Goal: Transaction & Acquisition: Purchase product/service

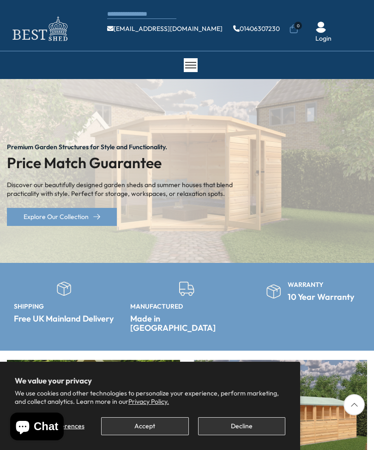
click at [239, 423] on button "Decline" at bounding box center [241, 426] width 87 height 18
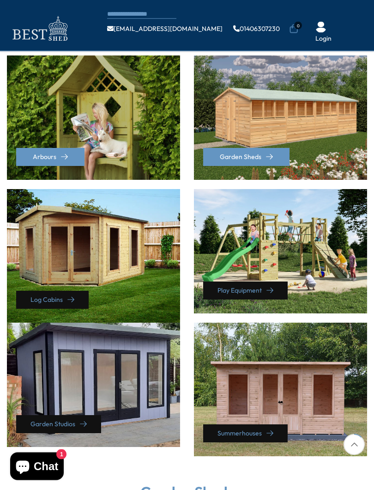
scroll to position [253, 0]
click at [123, 248] on div "Log Cabins" at bounding box center [93, 256] width 173 height 134
click at [70, 276] on div "Log Cabins" at bounding box center [93, 256] width 173 height 134
click at [68, 296] on icon at bounding box center [70, 299] width 7 height 7
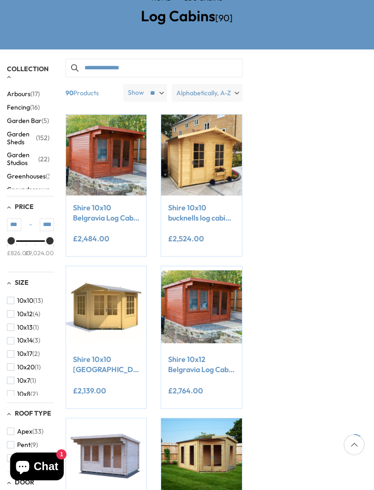
scroll to position [110, 0]
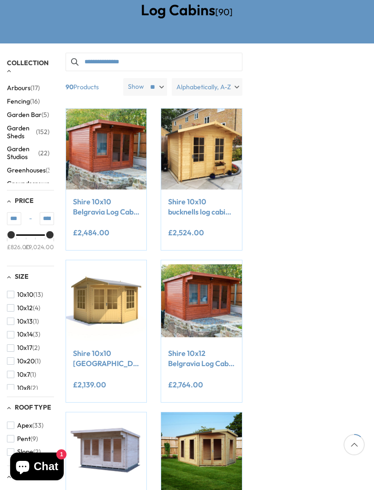
click at [106, 349] on link "Shire 10x10 Rochester corner log cabin 28mm log cladding double doors" at bounding box center [106, 358] width 67 height 21
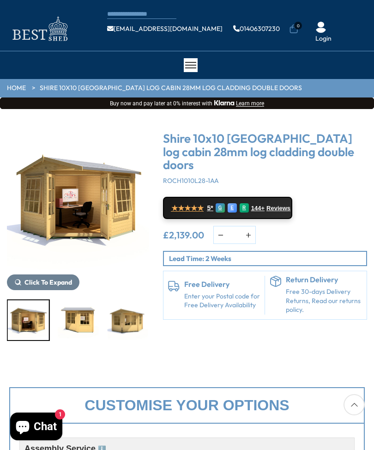
click at [134, 317] on img "5 / 9" at bounding box center [127, 320] width 41 height 40
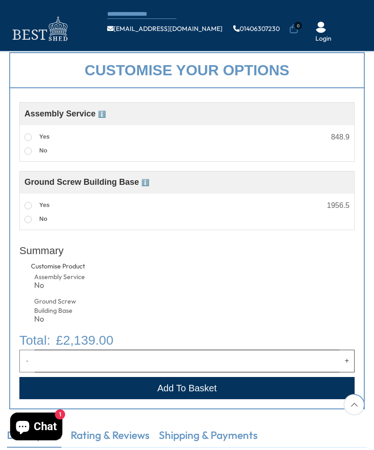
scroll to position [282, 0]
